Goal: Task Accomplishment & Management: Manage account settings

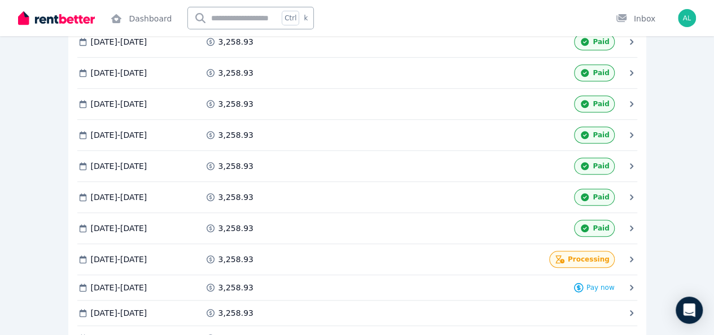
scroll to position [414, 0]
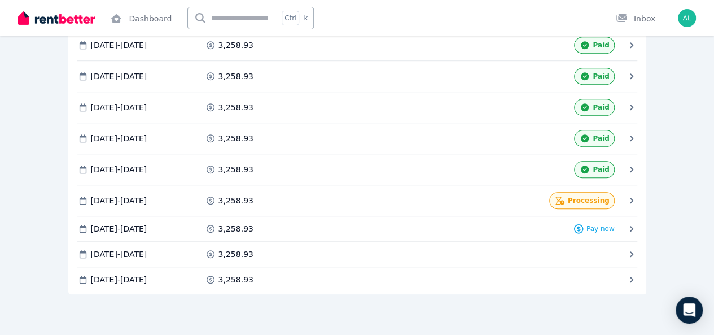
click at [701, 264] on div "Rental payments Export schedule Rent $3,258.93 per Month Payment method Card en…" at bounding box center [357, 10] width 714 height 649
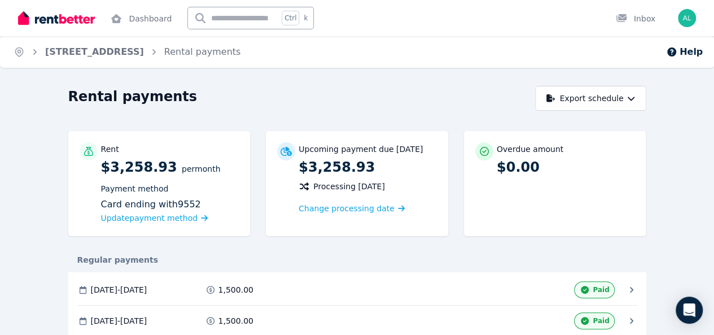
click at [578, 249] on div "Regular payments" at bounding box center [357, 259] width 578 height 25
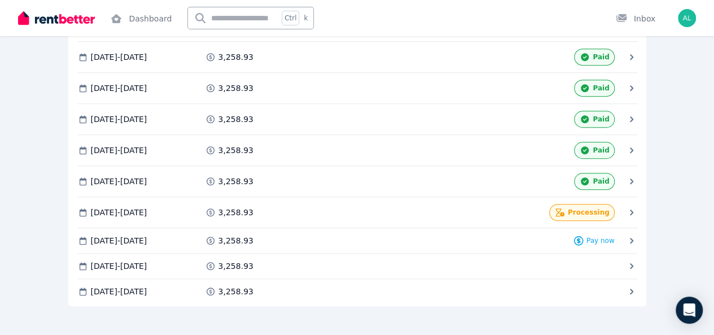
scroll to position [414, 0]
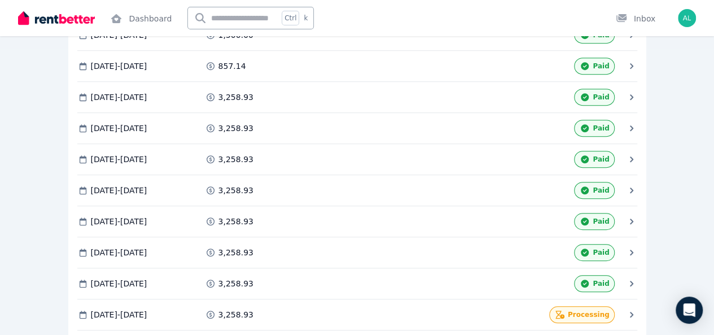
scroll to position [414, 0]
